Goal: Find specific page/section: Find specific page/section

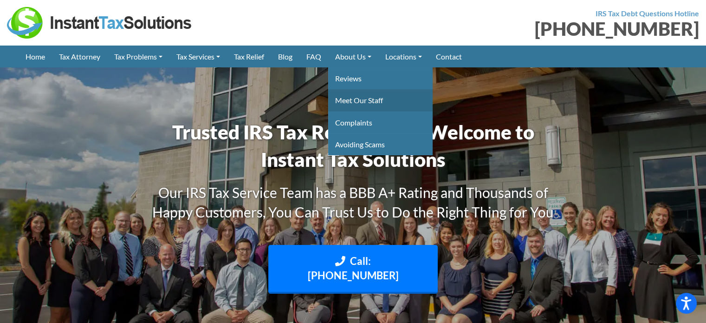
click at [364, 102] on link "Meet Our Staff" at bounding box center [380, 100] width 104 height 22
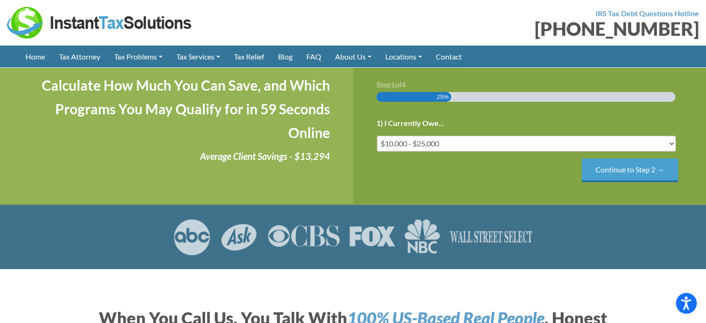
scroll to position [186, 0]
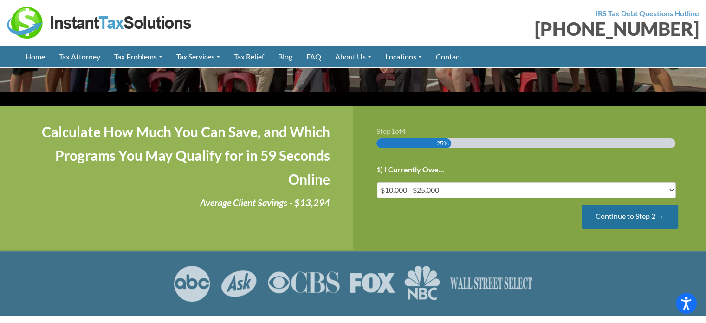
click at [611, 205] on input "Continue to Step 2 →" at bounding box center [630, 217] width 97 height 24
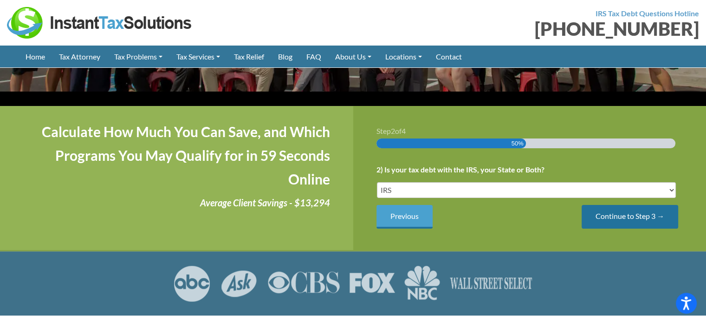
click at [623, 205] on input "Continue to Step 3 →" at bounding box center [630, 217] width 97 height 24
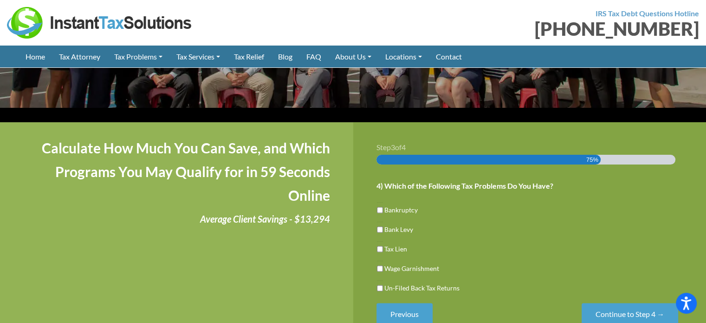
scroll to position [186, 0]
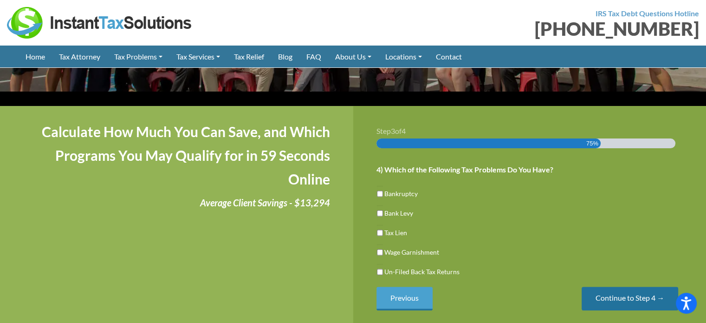
click at [628, 289] on input "Continue to Step 4 →" at bounding box center [630, 299] width 97 height 24
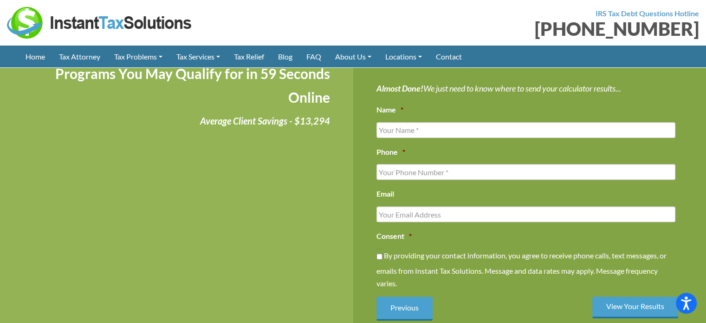
scroll to position [418, 0]
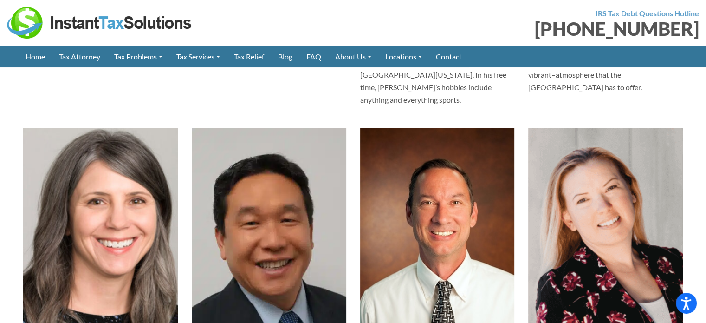
scroll to position [836, 0]
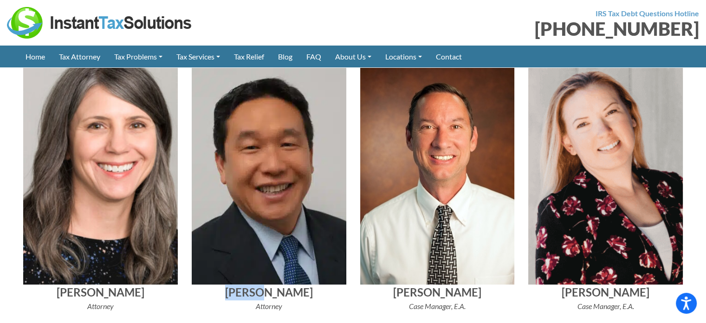
drag, startPoint x: 248, startPoint y: 253, endPoint x: 291, endPoint y: 251, distance: 42.8
click at [290, 284] on h4 "[PERSON_NAME]" at bounding box center [269, 292] width 155 height 16
click at [296, 284] on h4 "[PERSON_NAME]" at bounding box center [269, 292] width 155 height 16
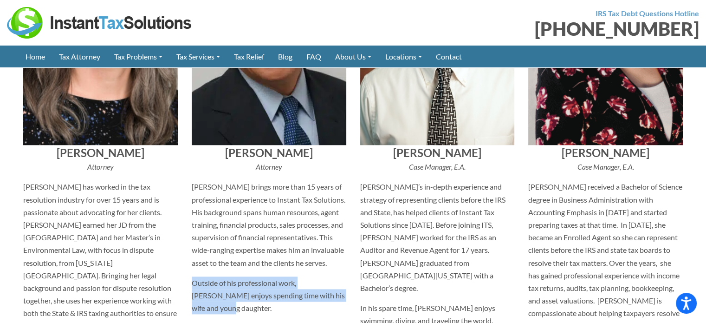
drag, startPoint x: 255, startPoint y: 258, endPoint x: 351, endPoint y: 270, distance: 96.5
click at [351, 270] on div "[PERSON_NAME] Attorney [PERSON_NAME] brings more than 15 years of professional …" at bounding box center [269, 187] width 169 height 548
click at [322, 276] on p "Outside of his professional work, [PERSON_NAME] enjoys spending time with his w…" at bounding box center [269, 295] width 155 height 38
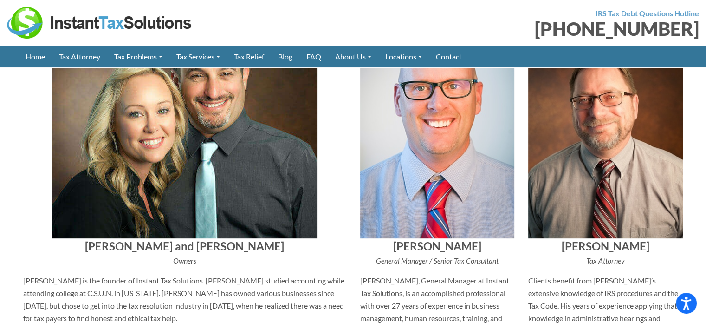
scroll to position [0, 0]
